Goal: Obtain resource: Obtain resource

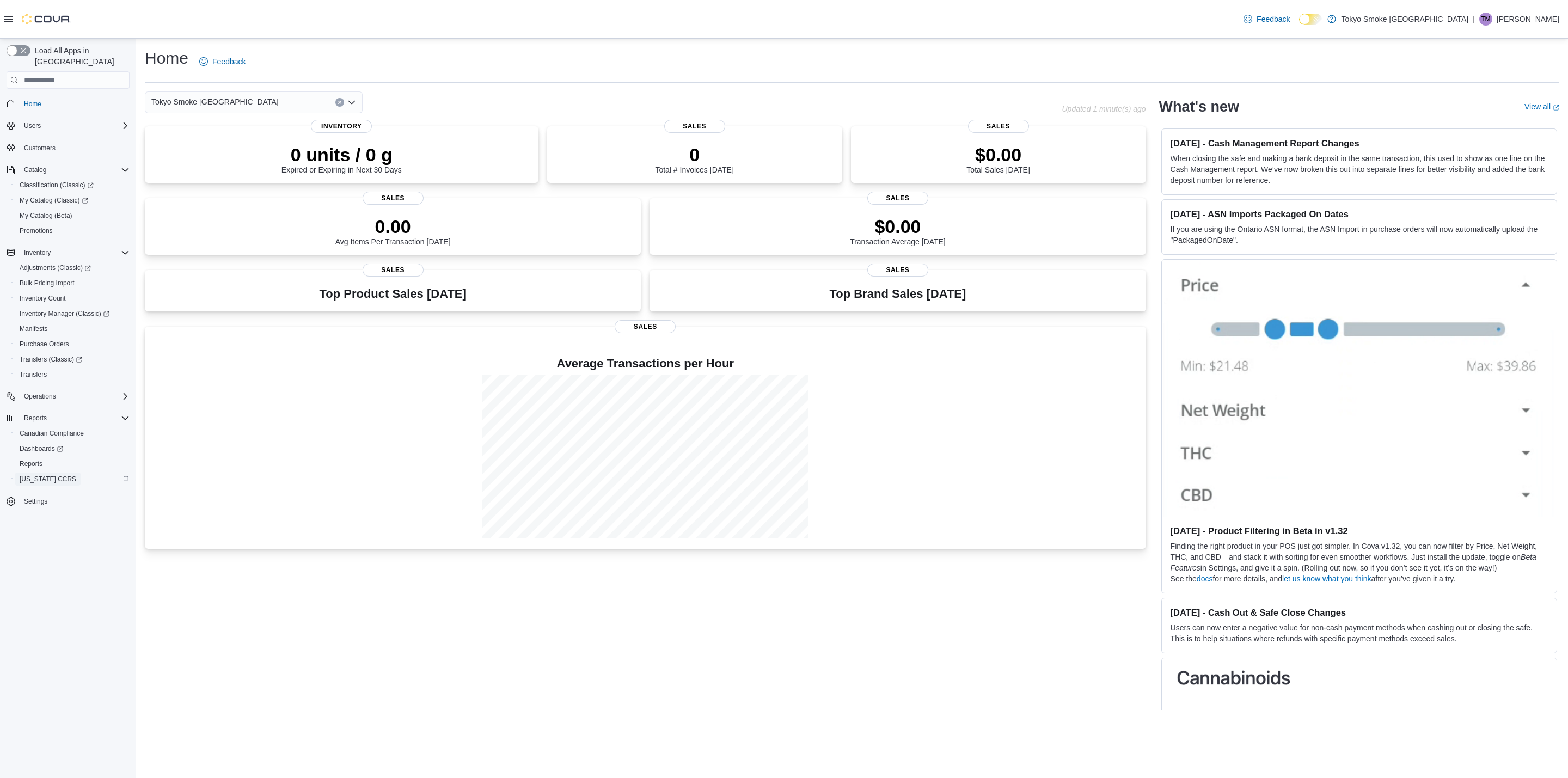
click at [36, 475] on span "Washington CCRS" at bounding box center [47, 479] width 57 height 9
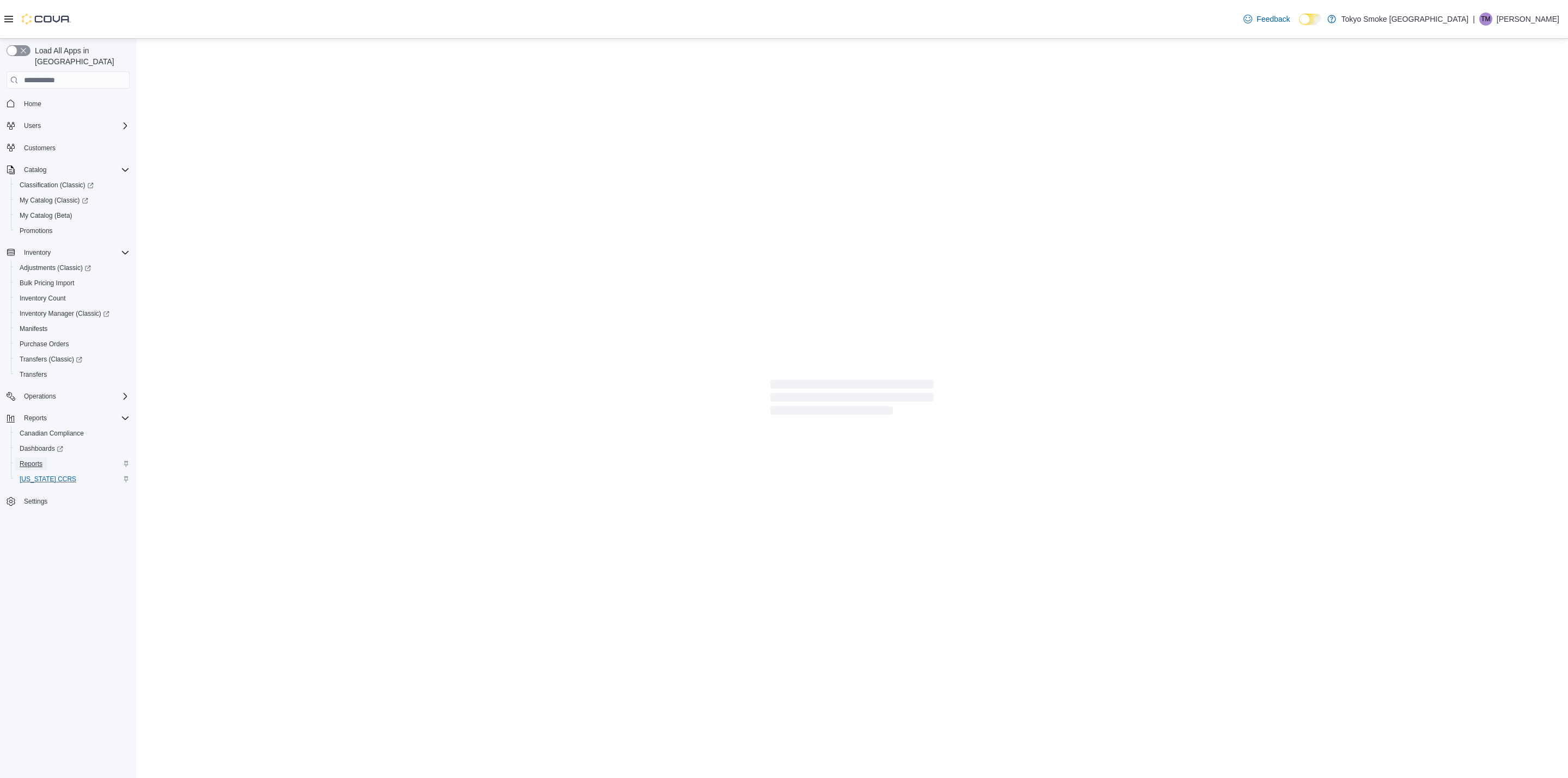
click at [28, 460] on span "Reports" at bounding box center [31, 464] width 23 height 9
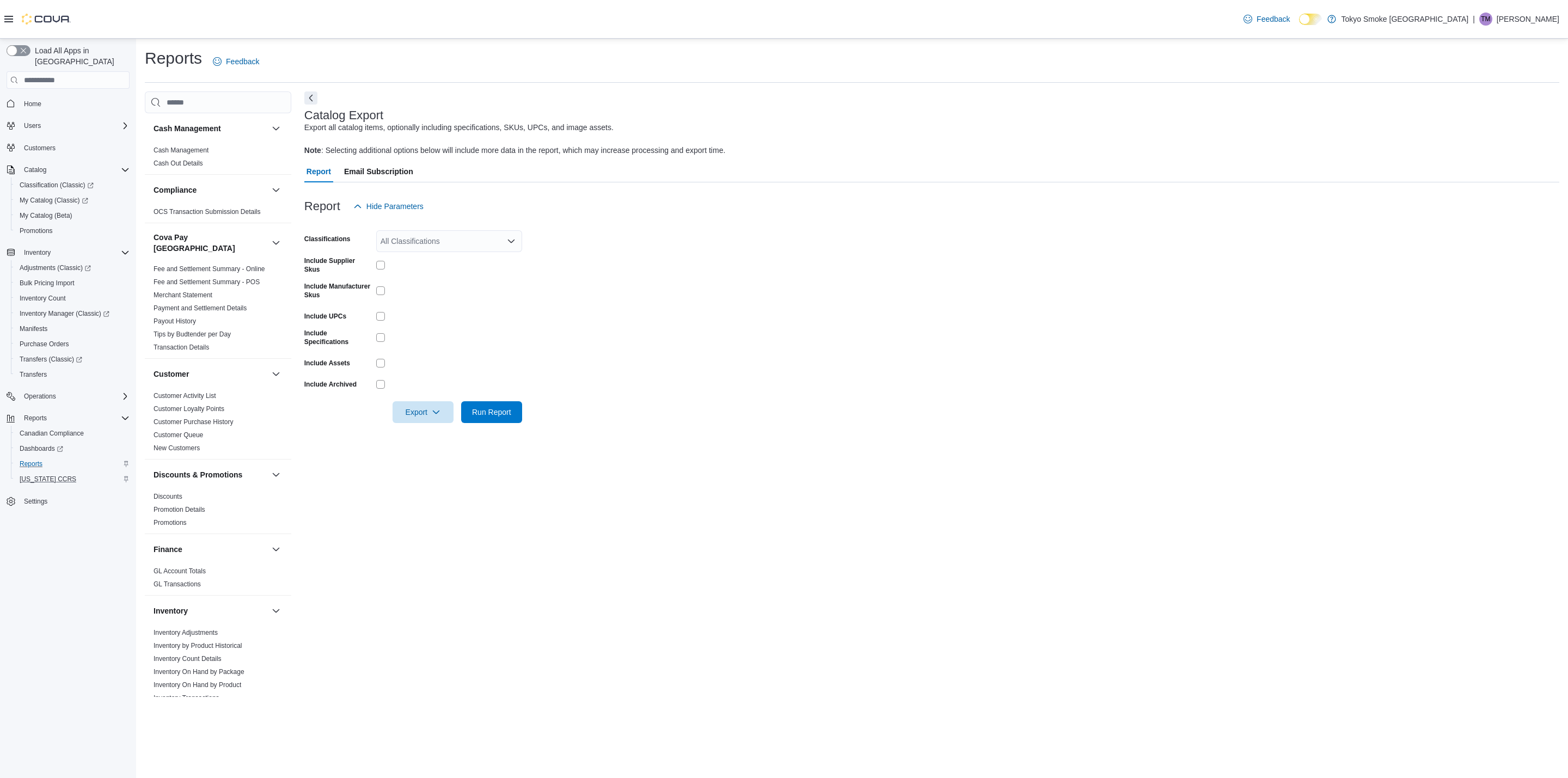
click at [387, 245] on div "All Classifications" at bounding box center [449, 241] width 146 height 22
click at [411, 270] on span "Cannabis" at bounding box center [416, 276] width 32 height 11
click at [349, 264] on label "Include Supplier Skus" at bounding box center [338, 265] width 68 height 18
click at [366, 281] on form "Classifications Cannabis Include Supplier Skus Include Manufacturer Skus Includ…" at bounding box center [932, 320] width 1255 height 206
click at [366, 288] on label "Include Manufacturer Skus" at bounding box center [338, 290] width 68 height 18
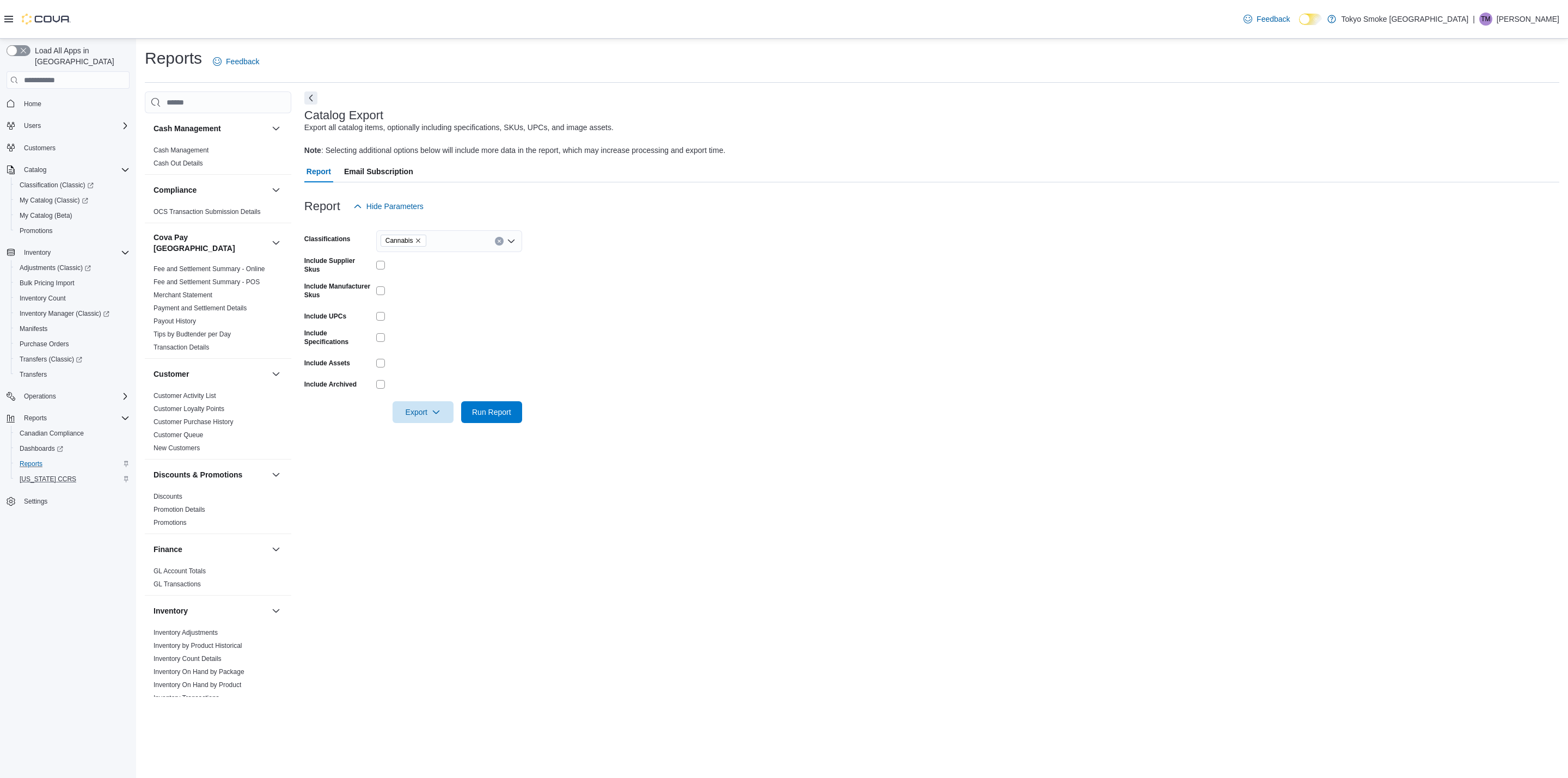
click at [368, 321] on div "Include UPCs" at bounding box center [338, 316] width 68 height 17
click at [371, 311] on div "Include UPCs" at bounding box center [338, 316] width 68 height 17
drag, startPoint x: 409, startPoint y: 405, endPoint x: 412, endPoint y: 410, distance: 5.8
click at [409, 405] on span "Export" at bounding box center [423, 412] width 48 height 22
click at [429, 430] on span "Export to Excel" at bounding box center [424, 432] width 49 height 9
